Goal: Task Accomplishment & Management: Use online tool/utility

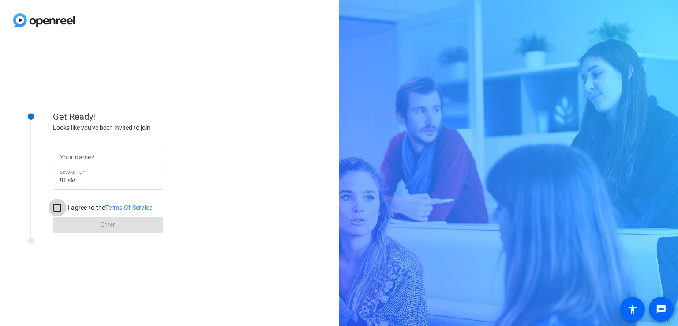
click at [58, 208] on input "I agree to the Terms Of Service" at bounding box center [58, 207] width 18 height 18
checkbox input "true"
click at [82, 154] on mat-label "Your name" at bounding box center [75, 156] width 31 height 7
click at [82, 154] on input "Your name" at bounding box center [108, 156] width 96 height 11
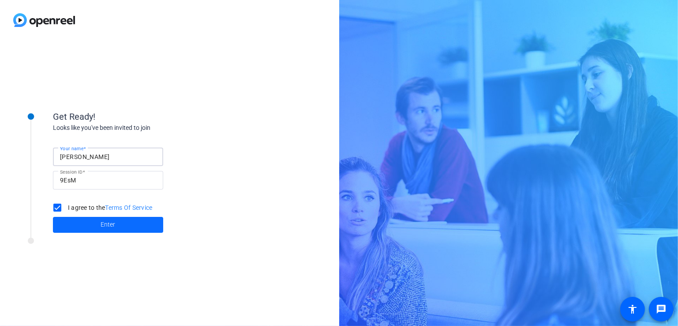
type input "[PERSON_NAME]"
click at [124, 224] on span at bounding box center [108, 224] width 110 height 21
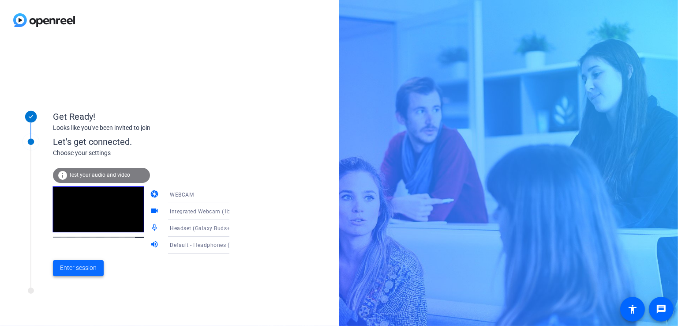
click at [68, 273] on span at bounding box center [78, 267] width 51 height 21
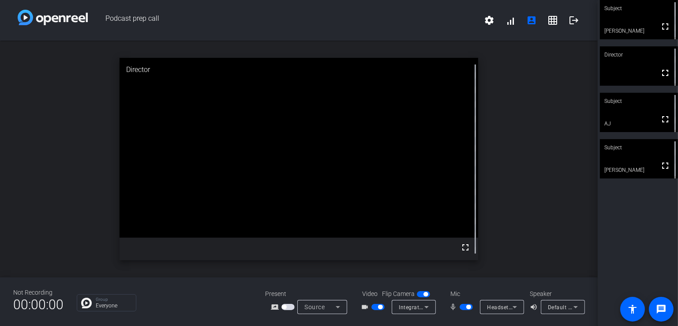
click at [566, 308] on span "Default - Headphones (Galaxy Buds+ (770D) Stereo) (Bluetooth)" at bounding box center [630, 306] width 165 height 7
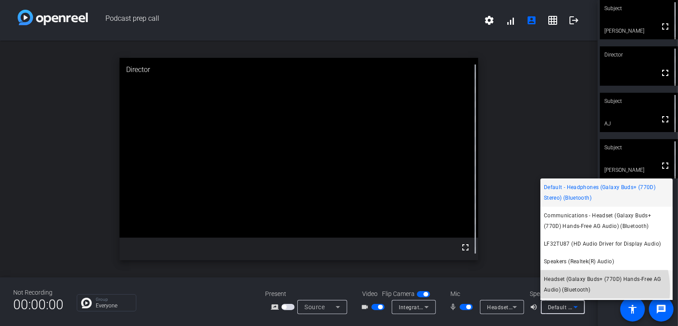
click at [580, 289] on span "Headset (Galaxy Buds+ (770D) Hands-Free AG Audio) (Bluetooth)" at bounding box center [606, 283] width 125 height 21
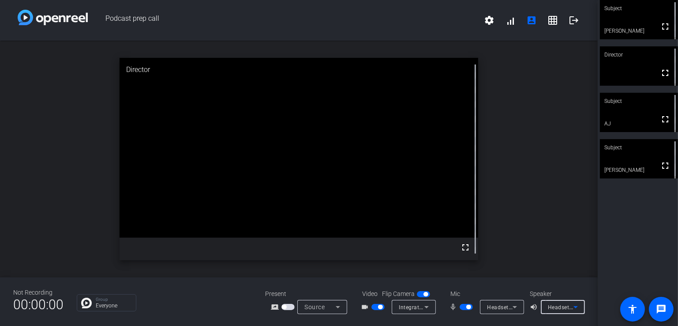
click at [524, 165] on div "open_in_new Director fullscreen" at bounding box center [299, 159] width 598 height 236
click at [548, 202] on div "open_in_new Subject fullscreen [PERSON_NAME]" at bounding box center [299, 159] width 598 height 236
click at [533, 307] on mat-icon "volume_up" at bounding box center [535, 306] width 11 height 11
click at [546, 221] on div "open_in_new Director fullscreen" at bounding box center [299, 159] width 598 height 236
click at [453, 310] on mat-icon "mic_none" at bounding box center [454, 306] width 11 height 11
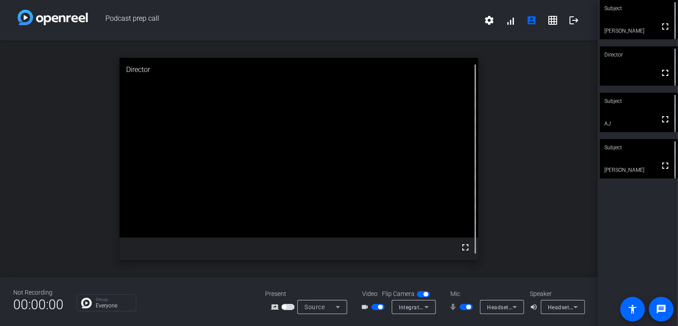
click at [452, 305] on mat-icon "mic_none" at bounding box center [454, 306] width 11 height 11
click at [467, 304] on span "button" at bounding box center [468, 306] width 4 height 4
click at [468, 306] on span "button" at bounding box center [466, 306] width 13 height 6
click at [528, 221] on div "open_in_new Subject fullscreen [PERSON_NAME]" at bounding box center [299, 159] width 598 height 236
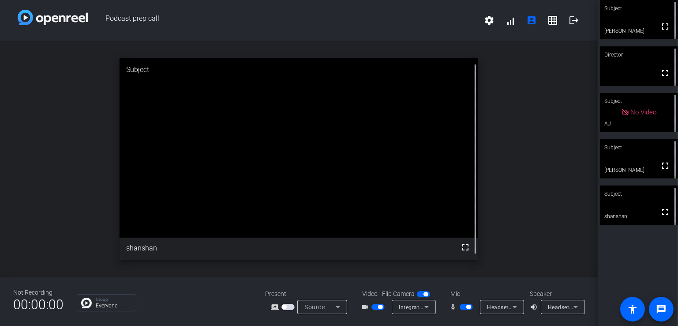
click at [466, 308] on span "button" at bounding box center [468, 306] width 4 height 4
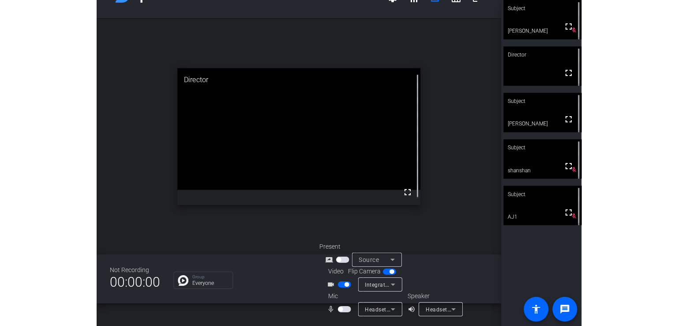
scroll to position [22, 0]
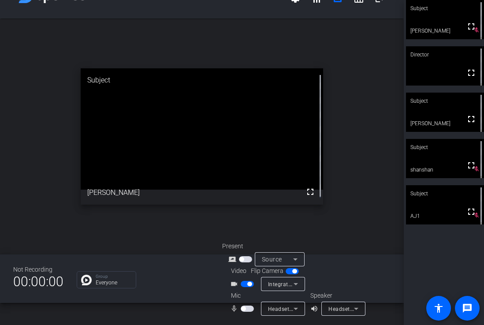
click at [247, 308] on span "button" at bounding box center [247, 309] width 13 height 6
click at [243, 307] on span "button" at bounding box center [247, 309] width 13 height 6
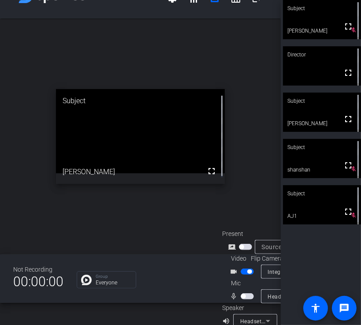
click at [243, 294] on span "button" at bounding box center [243, 296] width 4 height 4
click at [243, 293] on span "button" at bounding box center [247, 296] width 13 height 6
click at [244, 294] on span "button" at bounding box center [243, 296] width 4 height 4
click at [247, 294] on span "button" at bounding box center [249, 296] width 4 height 4
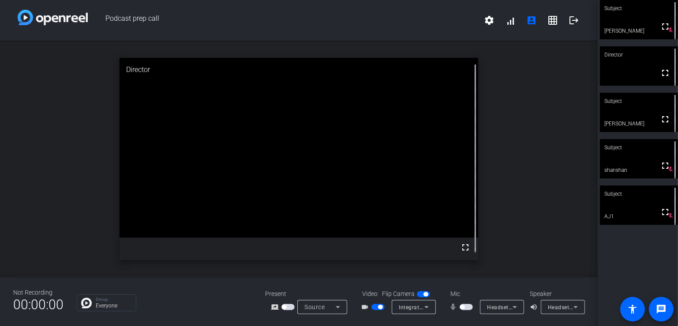
scroll to position [10, 0]
click at [547, 15] on mat-icon "grid_on" at bounding box center [552, 20] width 11 height 11
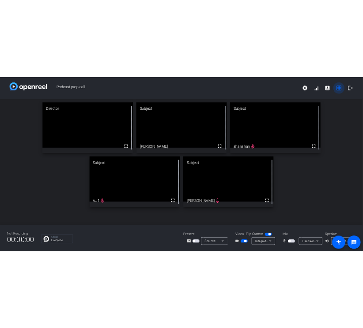
scroll to position [0, 0]
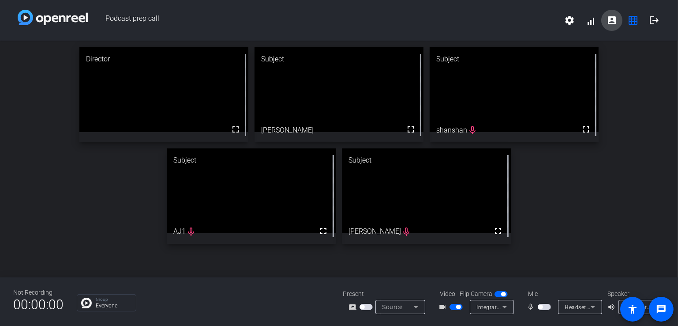
click at [611, 23] on mat-icon "account_box" at bounding box center [611, 20] width 11 height 11
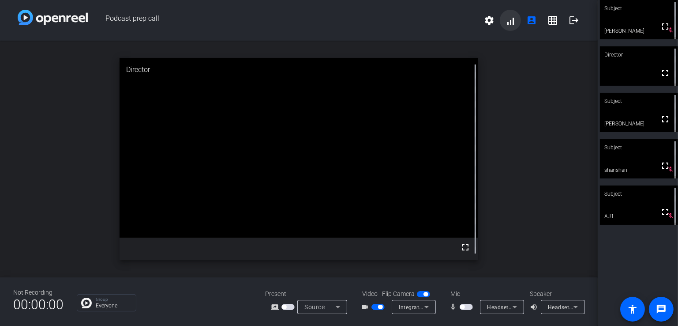
click at [512, 23] on span at bounding box center [510, 20] width 21 height 21
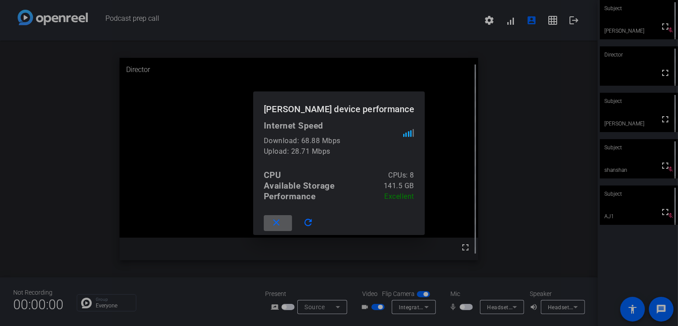
click at [277, 225] on mat-icon "close" at bounding box center [276, 222] width 11 height 11
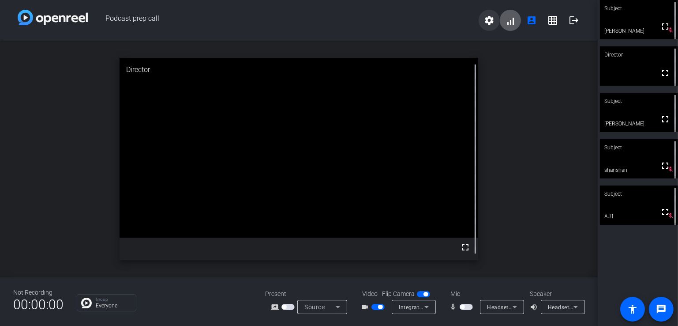
click at [489, 21] on mat-icon "settings" at bounding box center [489, 20] width 11 height 11
click at [489, 21] on div at bounding box center [339, 163] width 678 height 326
click at [557, 115] on div "open_in_new Director fullscreen" at bounding box center [299, 159] width 598 height 236
click at [551, 21] on mat-icon "grid_on" at bounding box center [552, 20] width 11 height 11
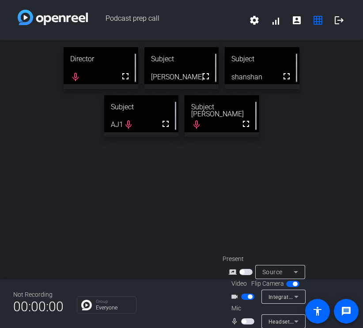
click at [245, 322] on span "button" at bounding box center [243, 321] width 4 height 4
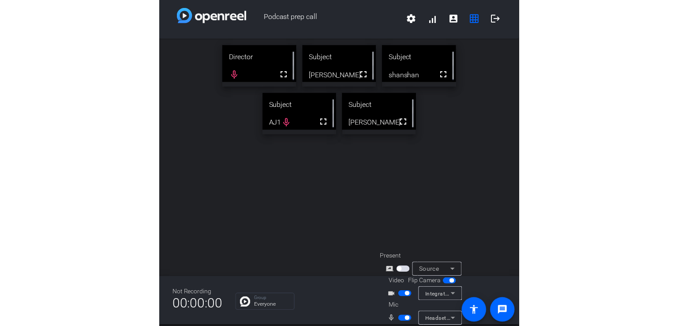
scroll to position [2, 0]
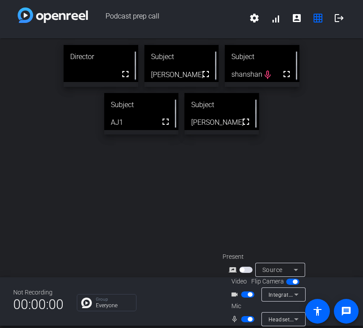
click at [245, 320] on span "button" at bounding box center [247, 319] width 13 height 6
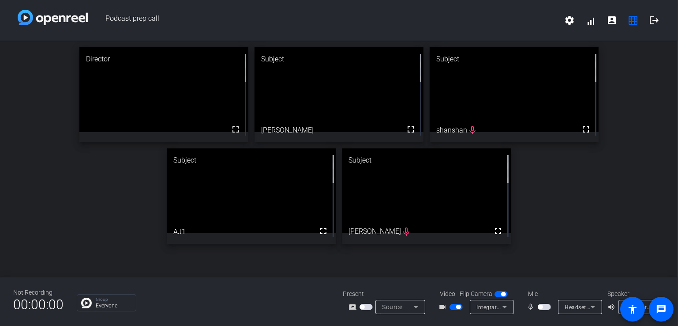
scroll to position [0, 0]
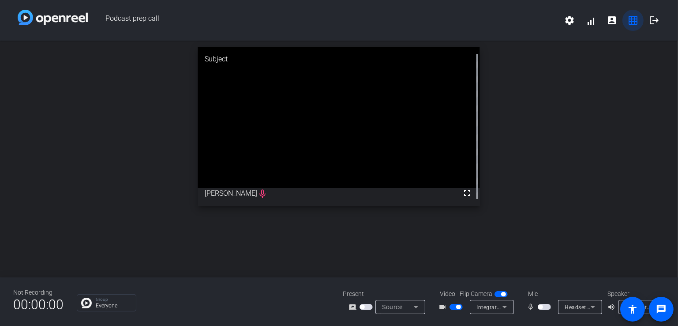
click at [638, 22] on mat-icon "grid_on" at bounding box center [633, 20] width 11 height 11
click at [651, 21] on mat-icon "logout" at bounding box center [654, 20] width 11 height 11
